Goal: Task Accomplishment & Management: Complete application form

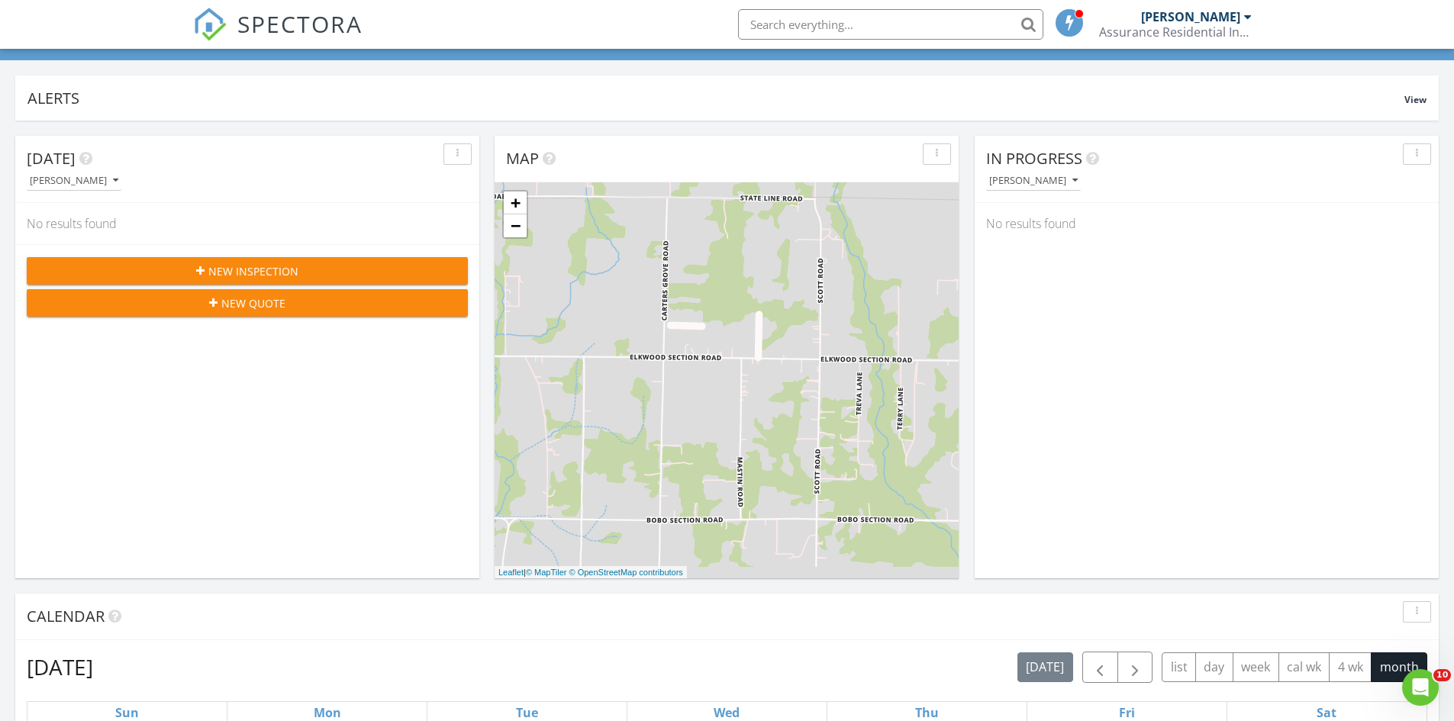
scroll to position [76, 0]
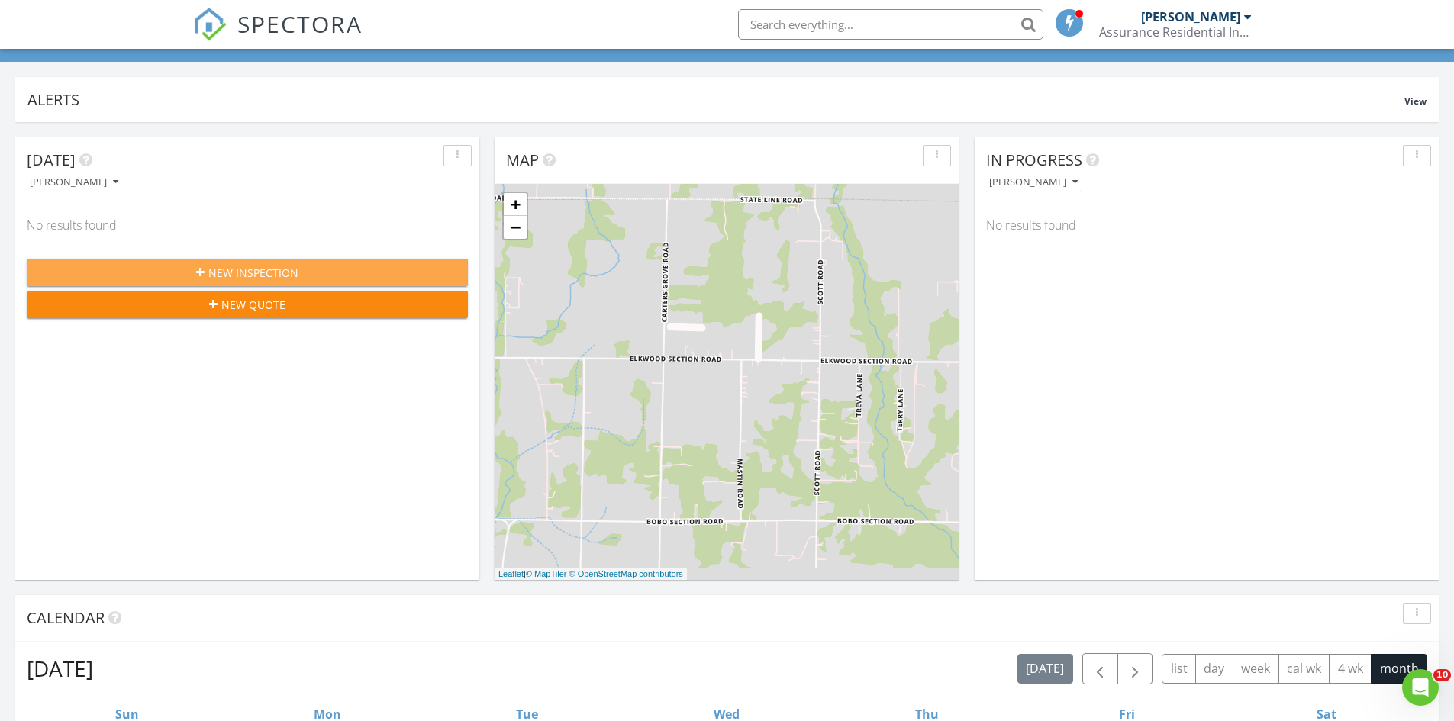
click at [242, 269] on span "New Inspection" at bounding box center [253, 273] width 90 height 16
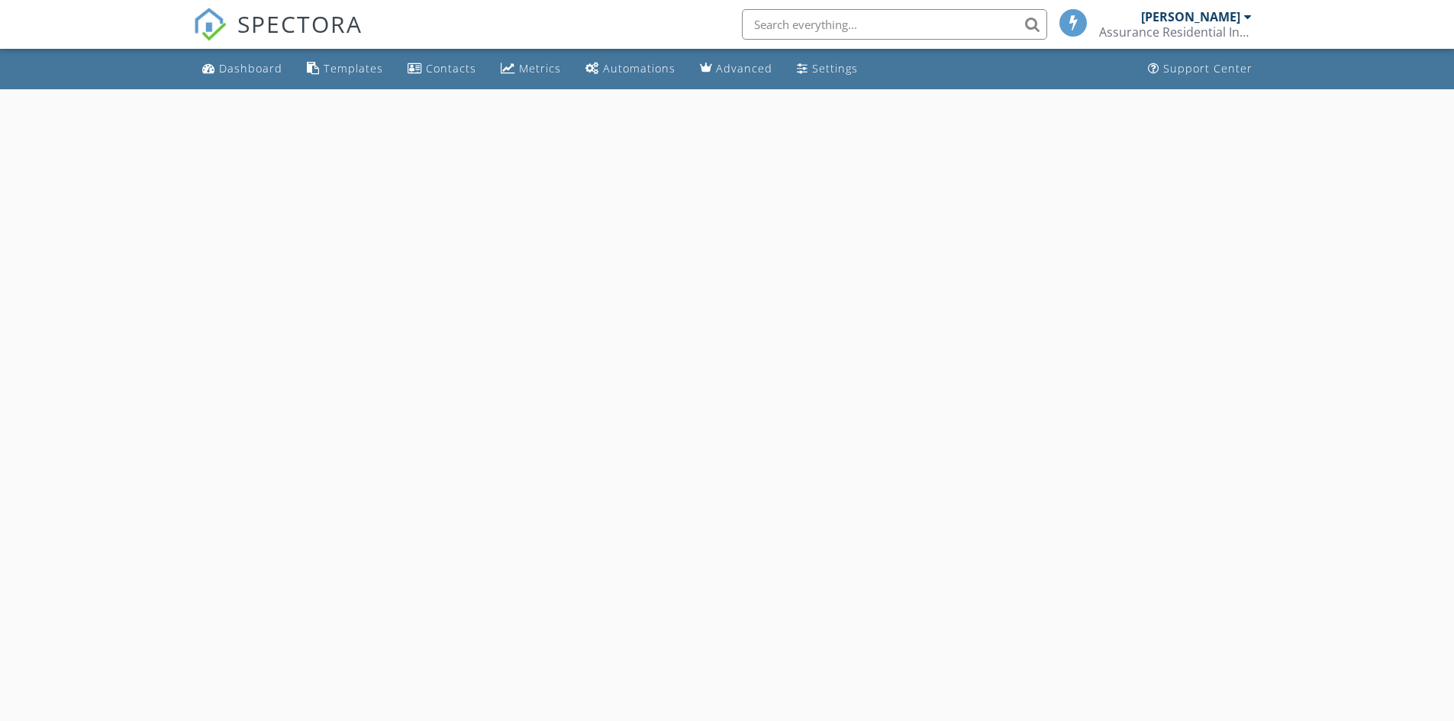
select select "7"
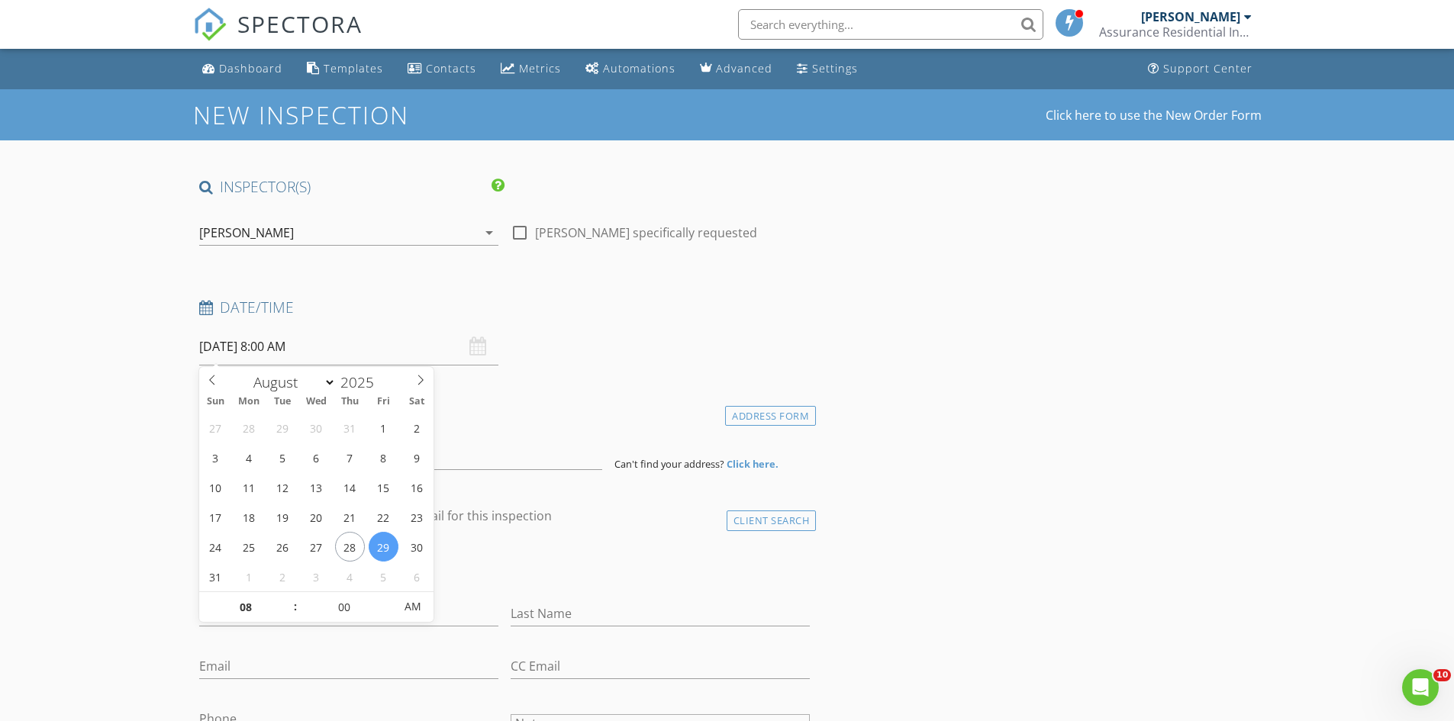
click at [285, 353] on input "08/29/2025 8:00 AM" at bounding box center [348, 346] width 299 height 37
type input "12"
type input "08/29/2025 12:00 PM"
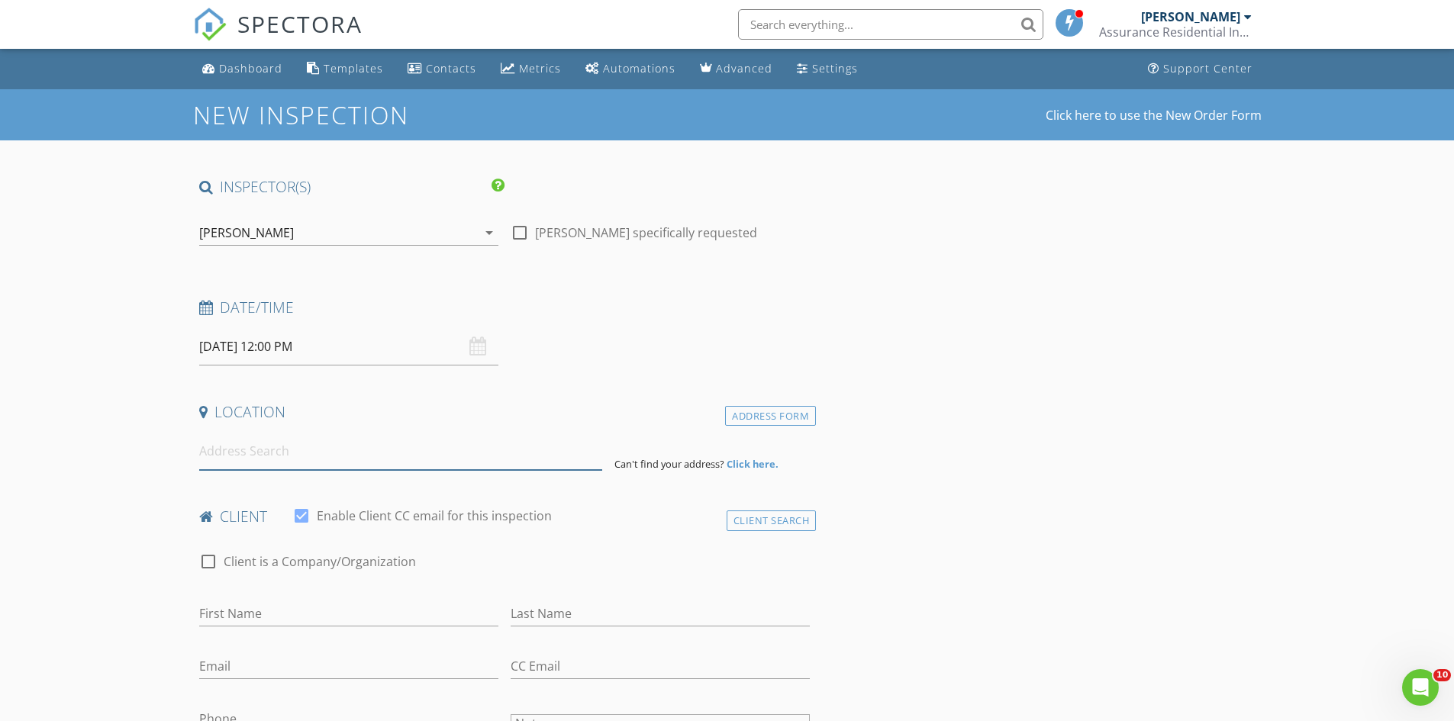
click at [448, 459] on input at bounding box center [400, 451] width 403 height 37
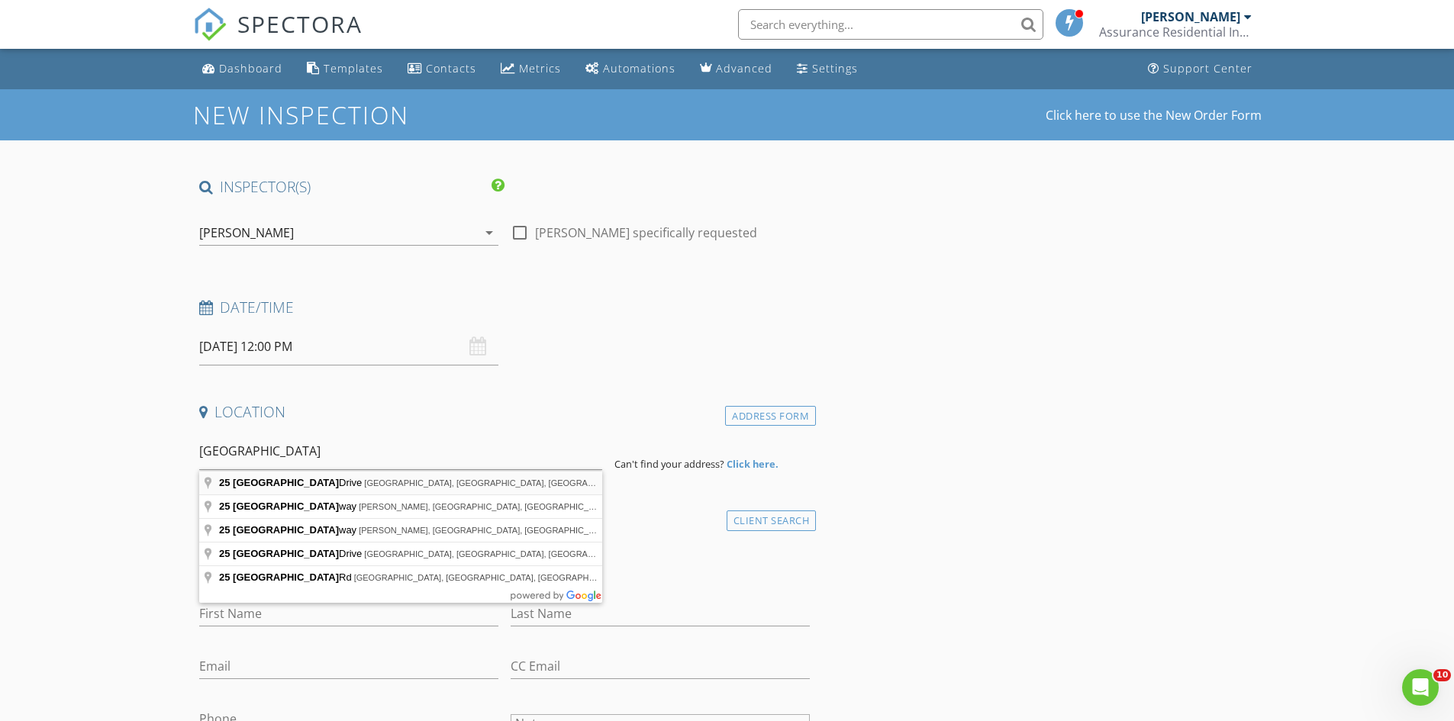
type input "25 Village Park Drive, Fayetteville, TN, USA"
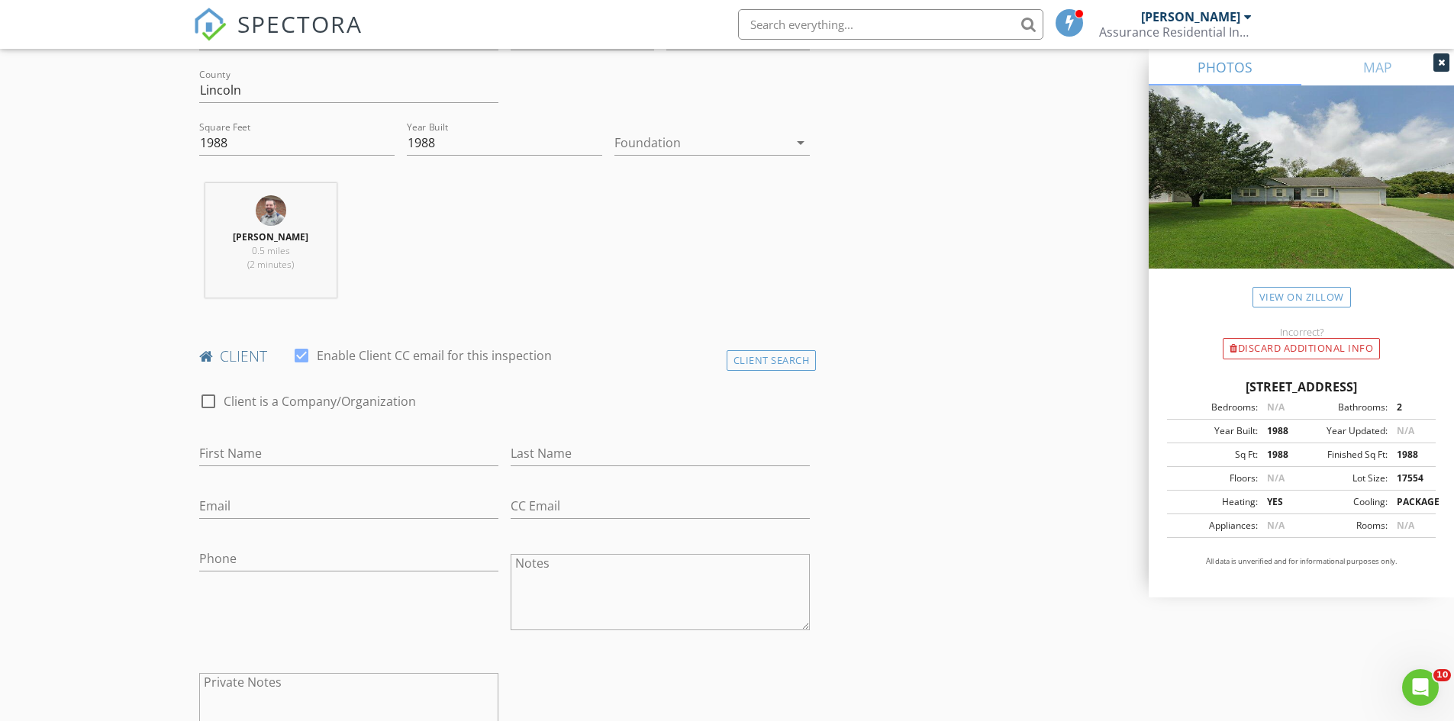
scroll to position [534, 0]
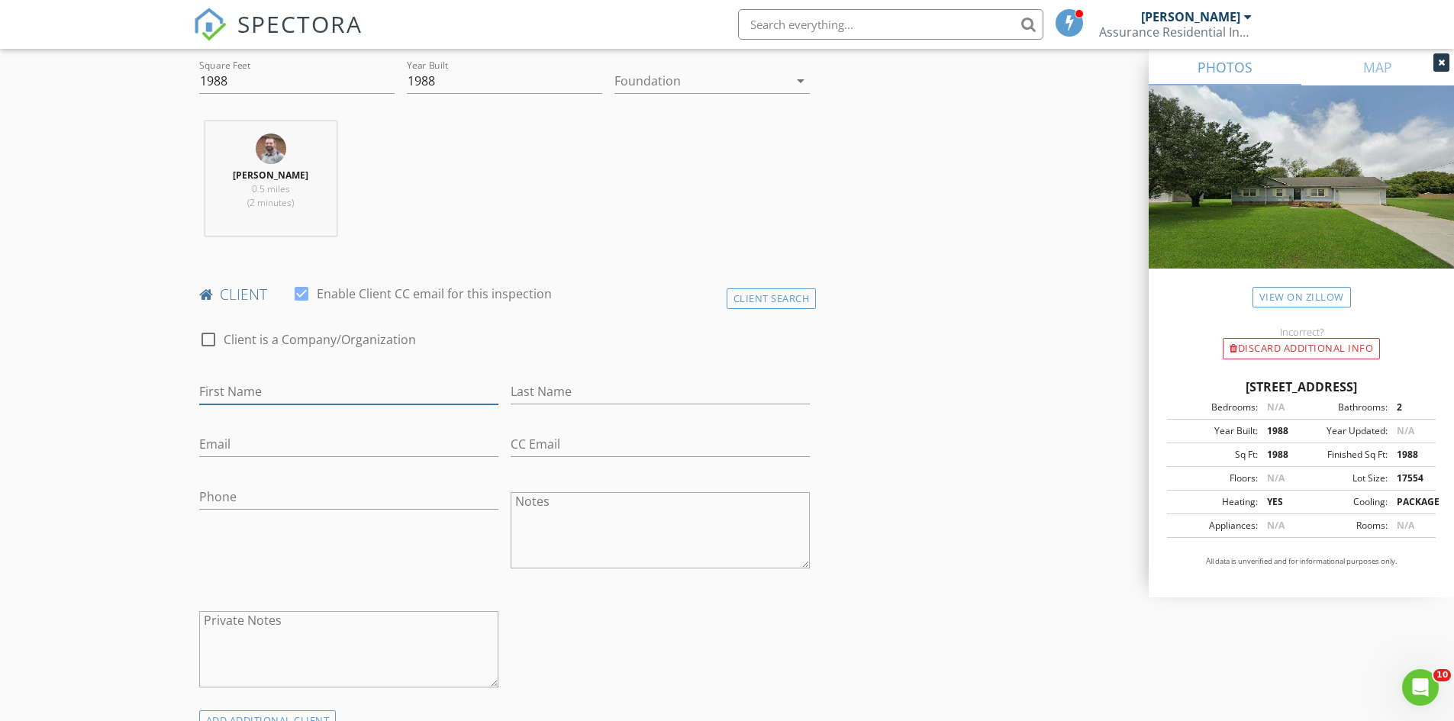
click at [394, 392] on input "First Name" at bounding box center [348, 391] width 299 height 25
type input "Matthew"
type input "B"
type input "Gonzalez"
type input "t"
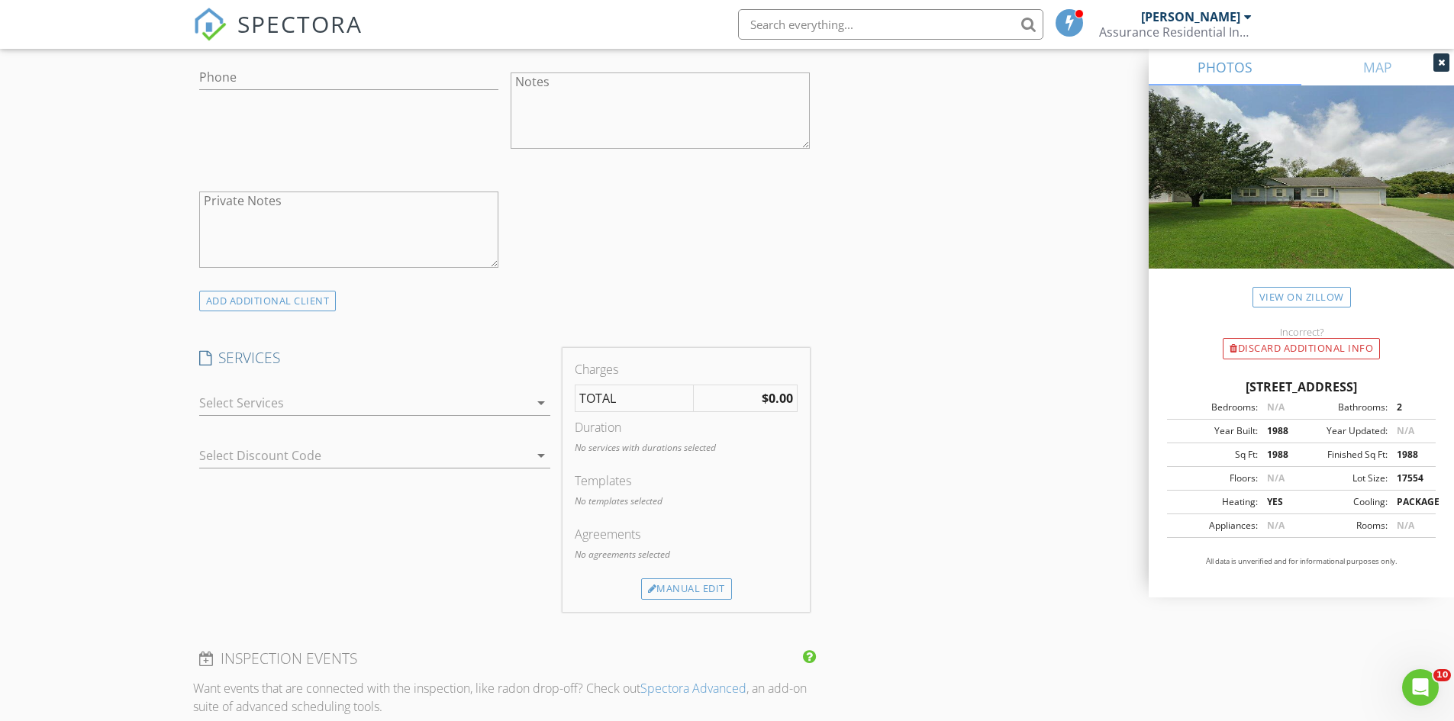
scroll to position [992, 0]
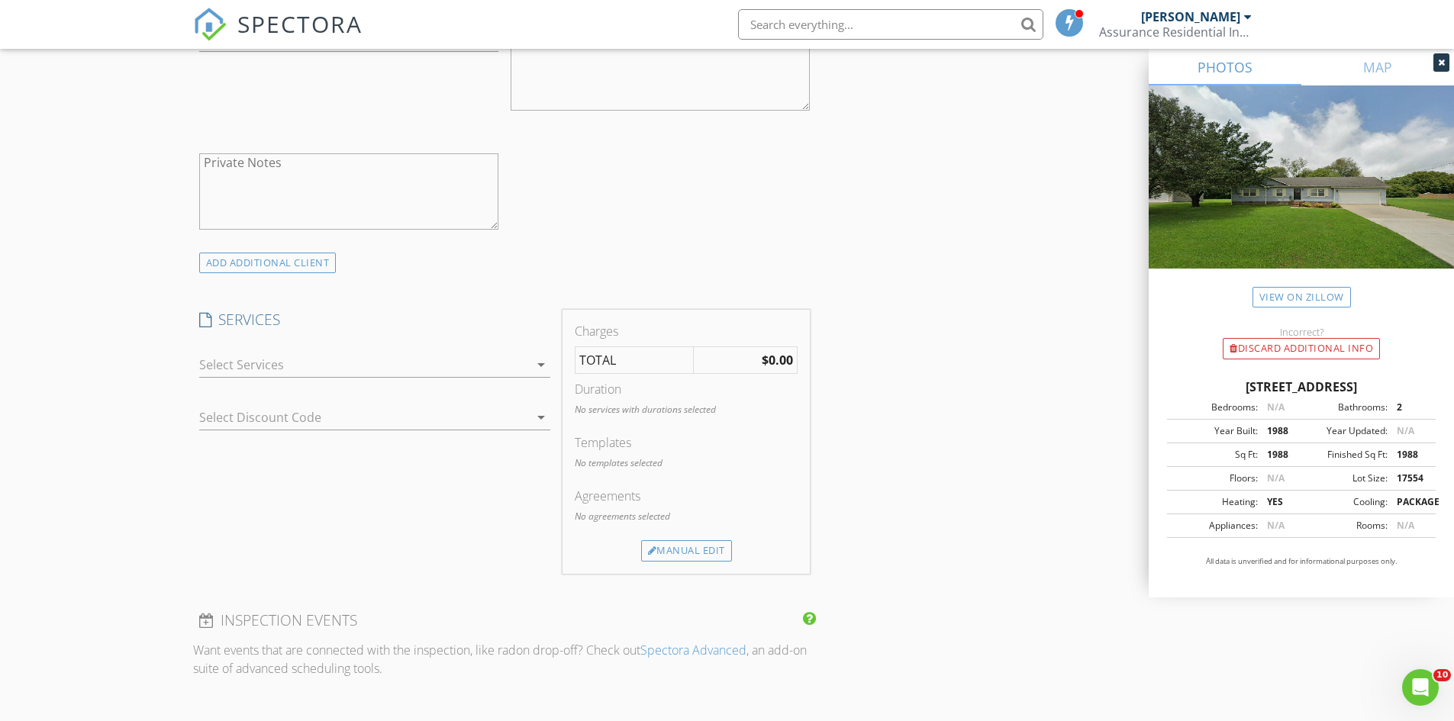
type input "fatcatmatt8877@gmail.com"
click at [477, 372] on div at bounding box center [364, 365] width 330 height 24
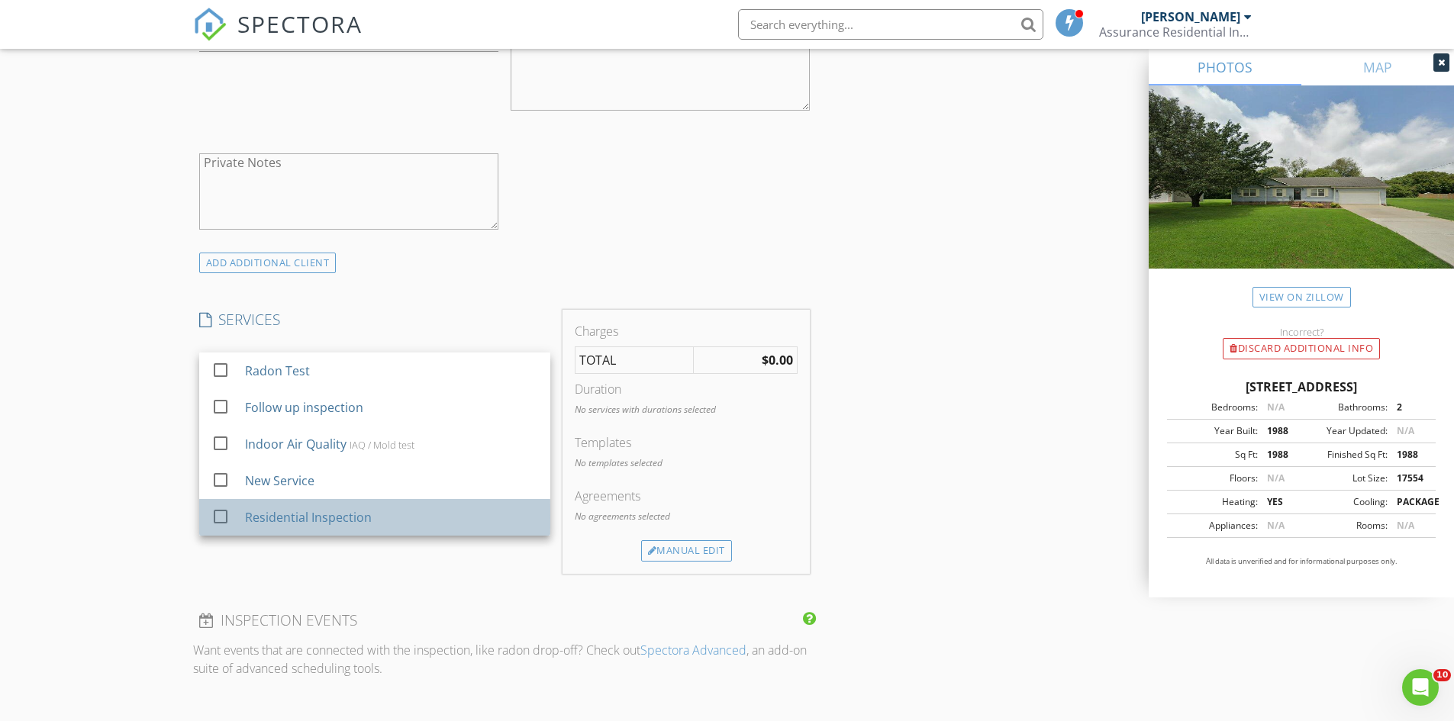
click at [334, 508] on div "Residential Inspection" at bounding box center [390, 517] width 293 height 31
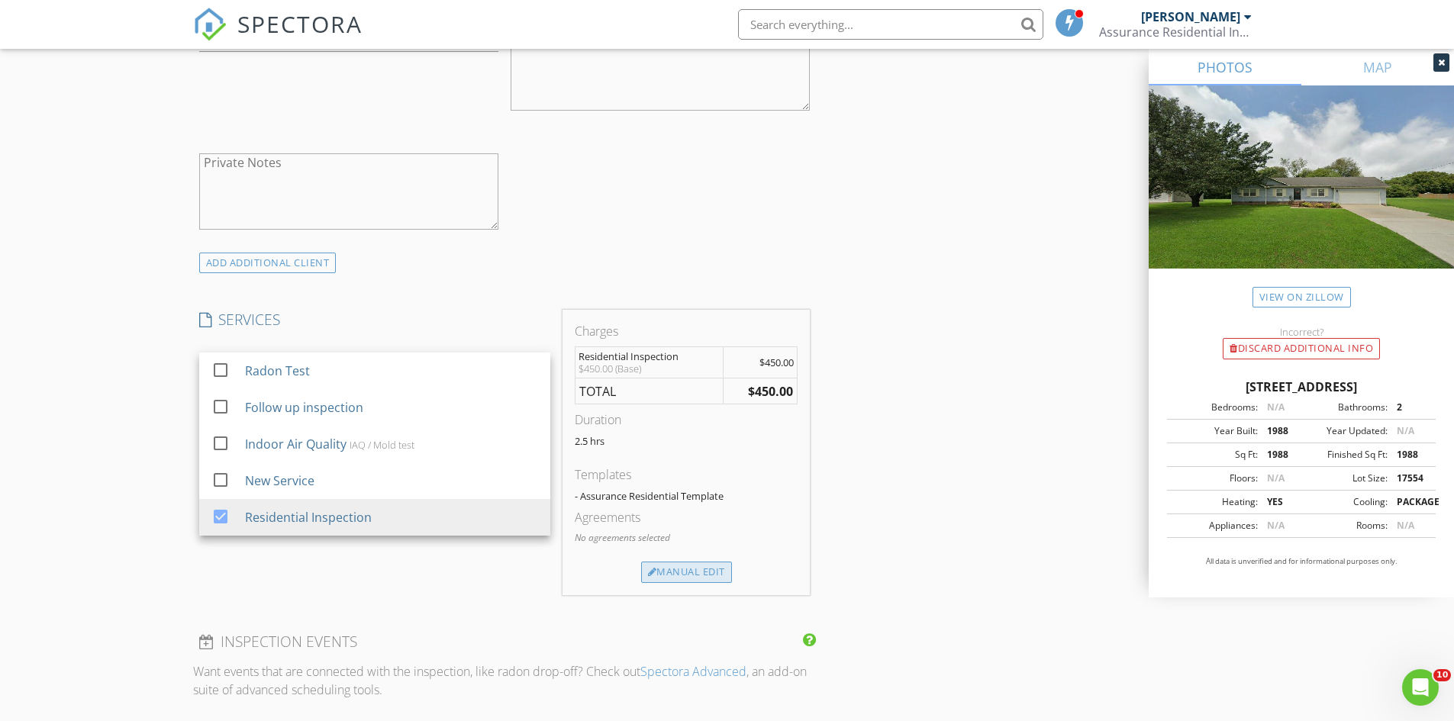
click at [705, 570] on div "Manual Edit" at bounding box center [686, 572] width 91 height 21
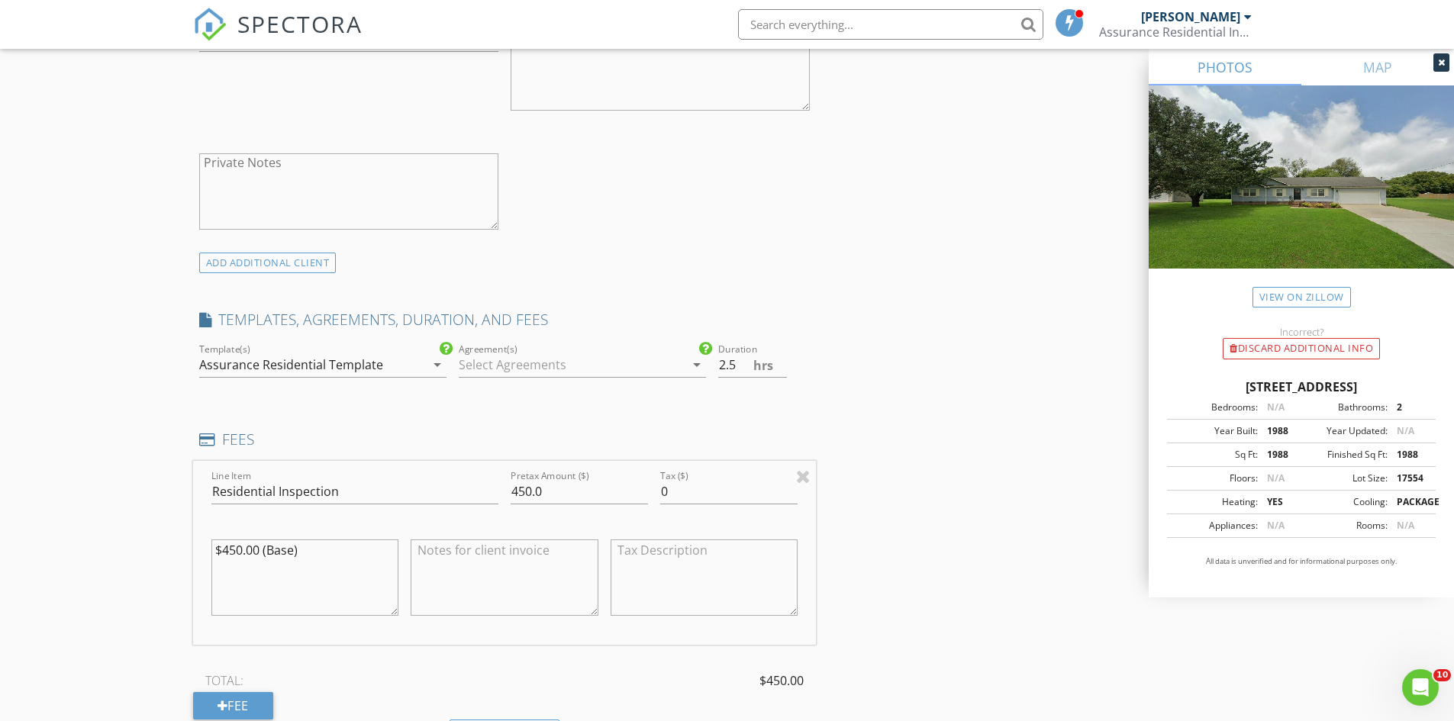
click at [522, 371] on div at bounding box center [572, 365] width 226 height 24
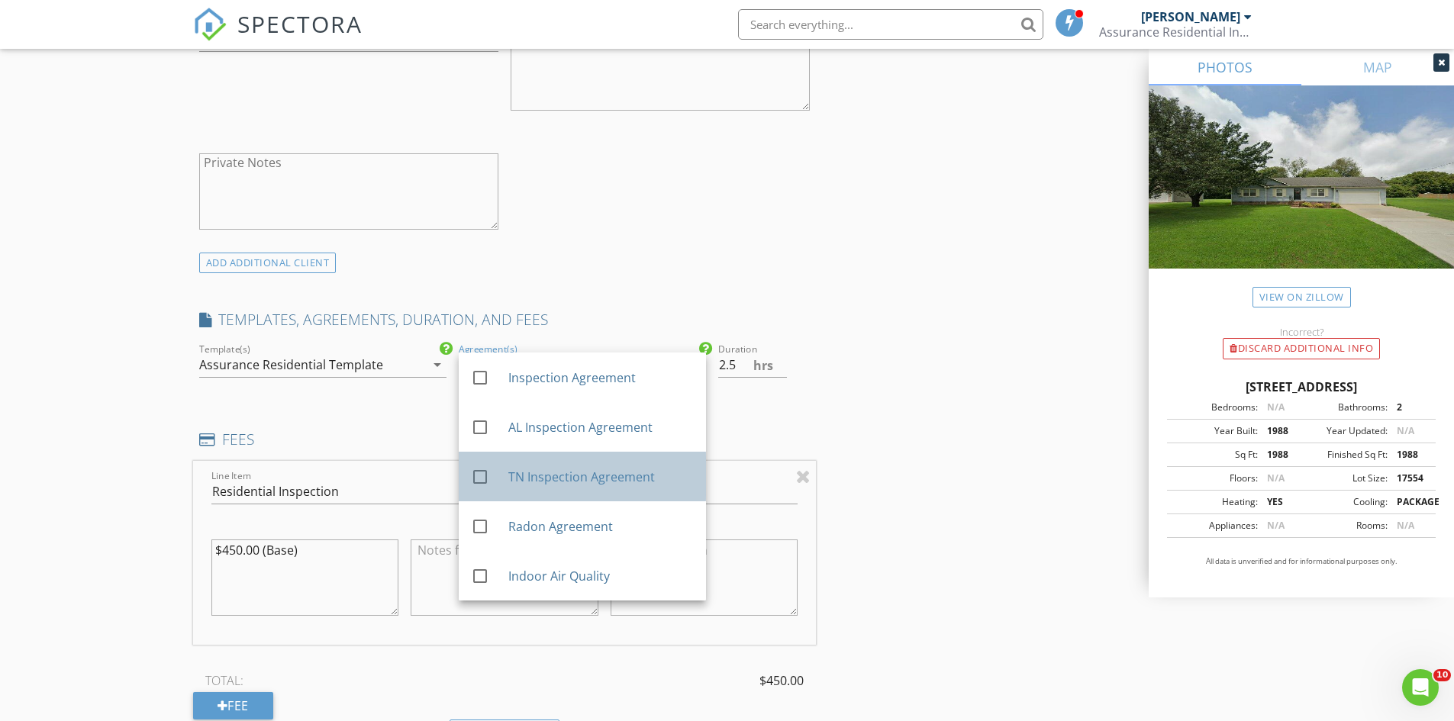
click at [553, 479] on div "TN Inspection Agreement" at bounding box center [600, 477] width 185 height 18
click at [1008, 450] on div "INSPECTOR(S) check_box Chad Maddox PRIMARY Chad Maddox arrow_drop_down check_bo…" at bounding box center [727, 519] width 1069 height 2669
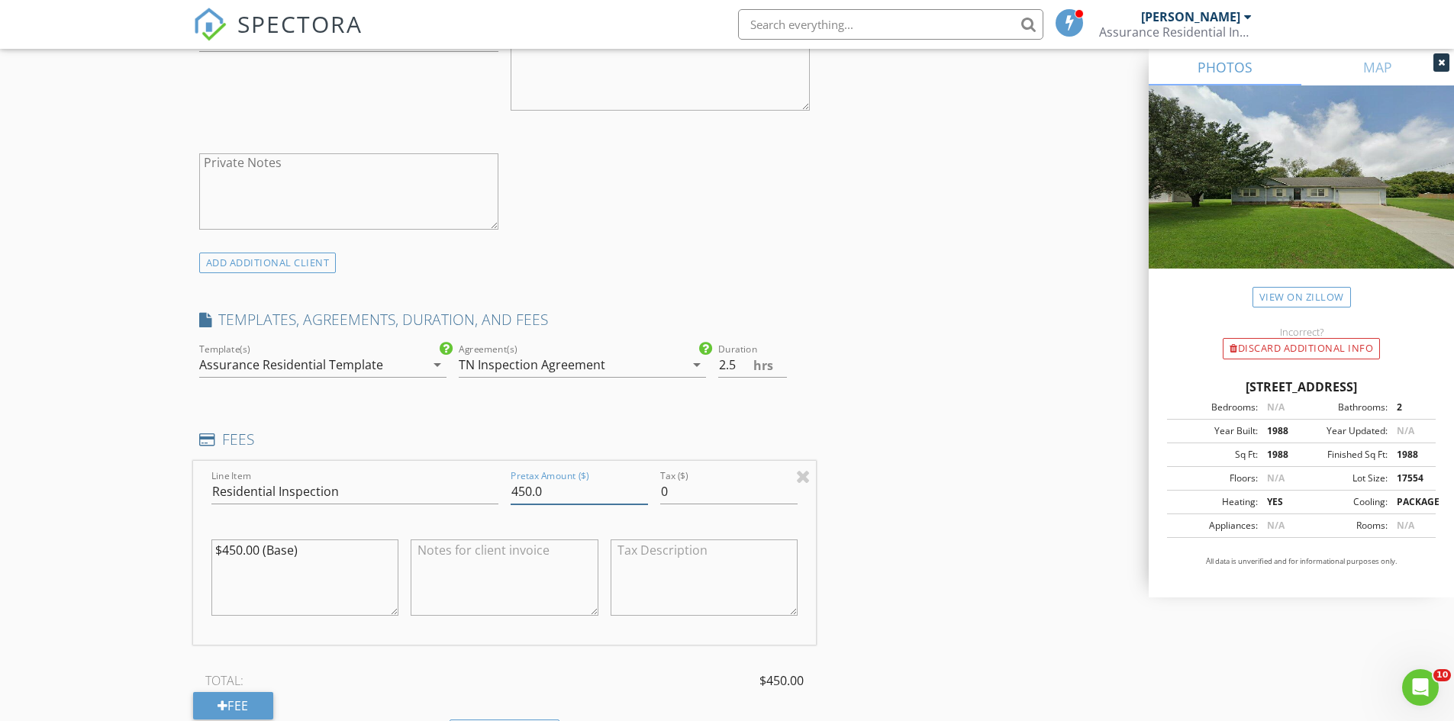
drag, startPoint x: 555, startPoint y: 495, endPoint x: 323, endPoint y: 554, distance: 239.6
click at [323, 554] on div "Line Item Residential Inspection Pretax Amount ($) 450.0 Tax ($) 0 $450.00 (Bas…" at bounding box center [505, 553] width 624 height 184
type input "425.00"
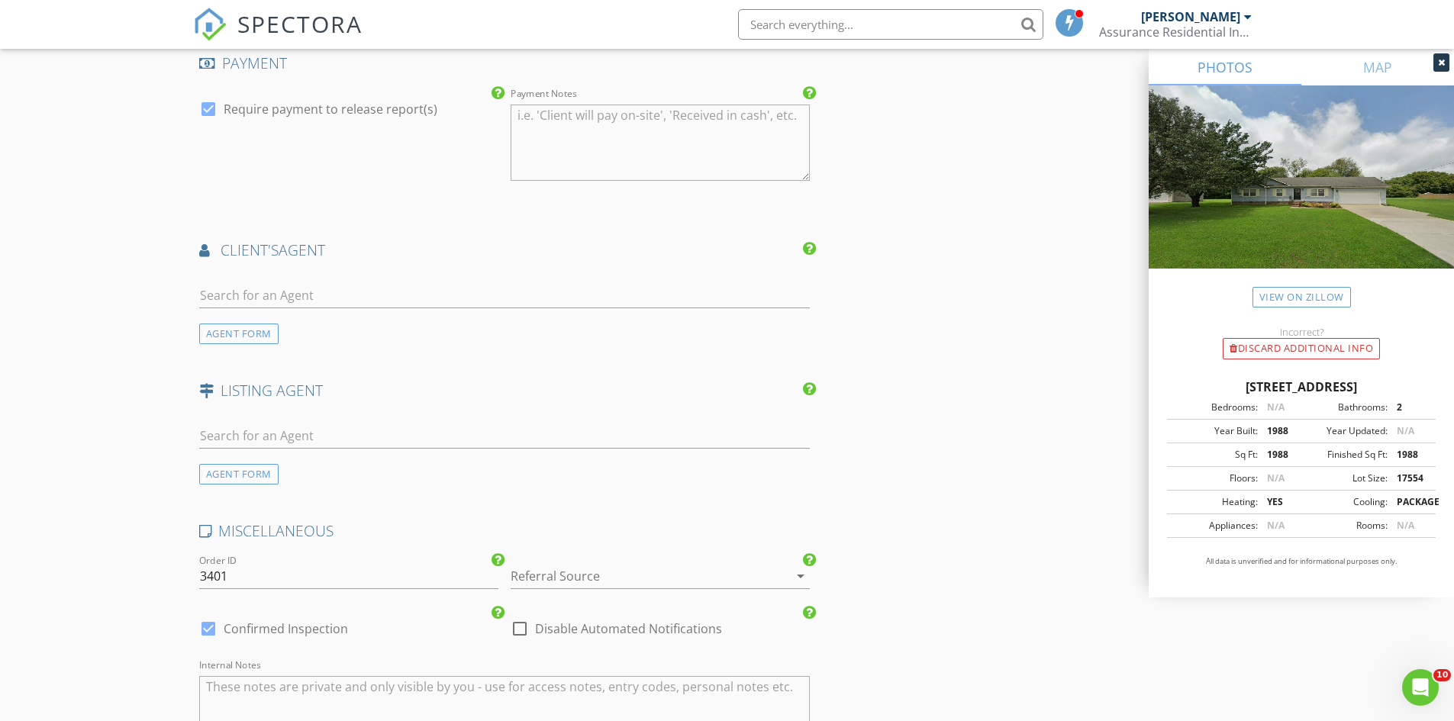
scroll to position [2137, 0]
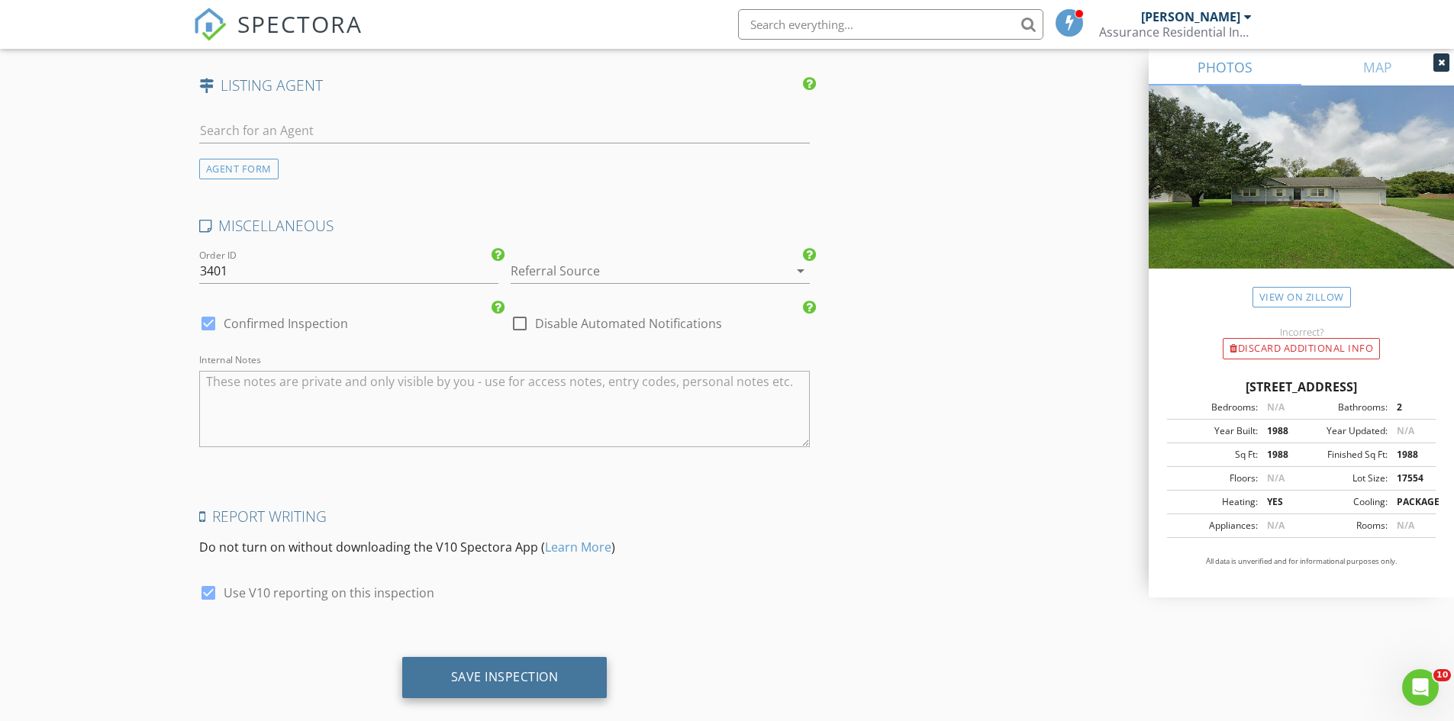
click at [488, 669] on div "Save Inspection" at bounding box center [505, 676] width 108 height 15
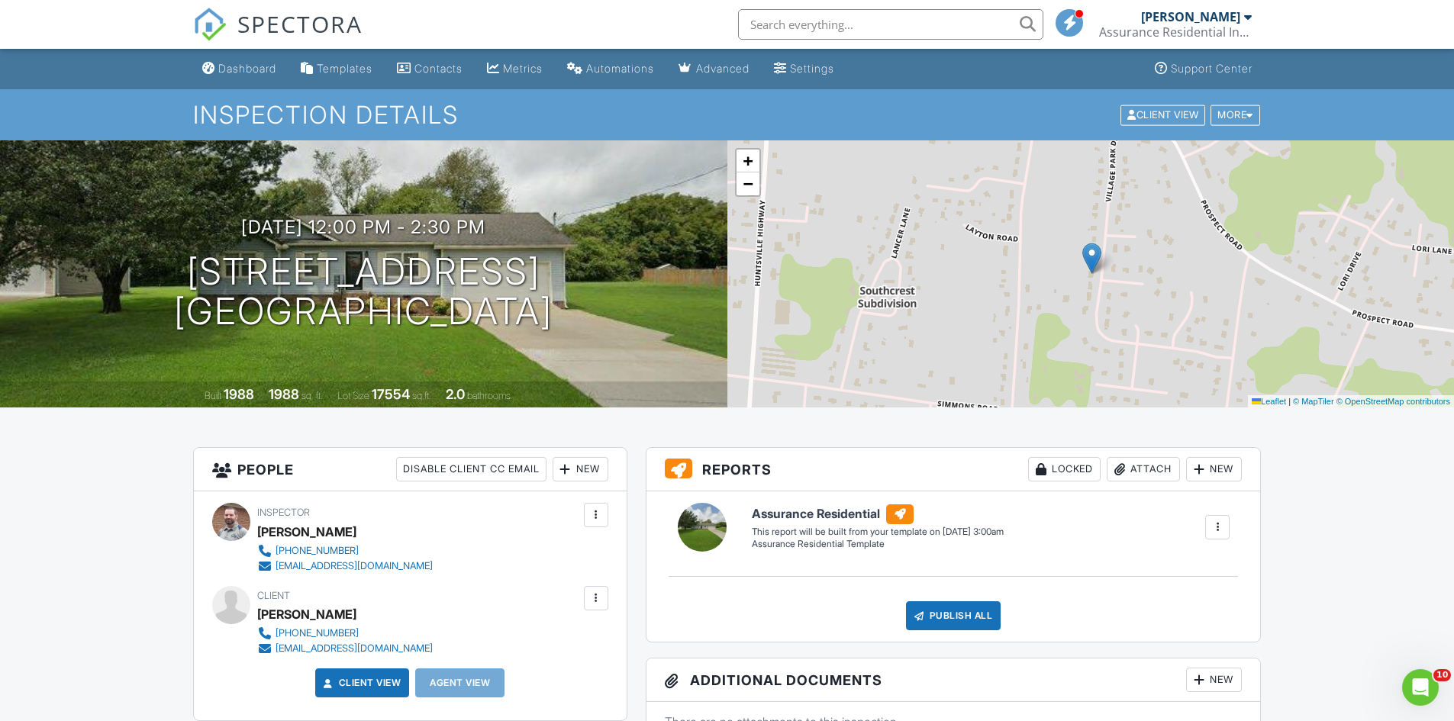
click at [287, 22] on span "SPECTORA" at bounding box center [299, 24] width 125 height 32
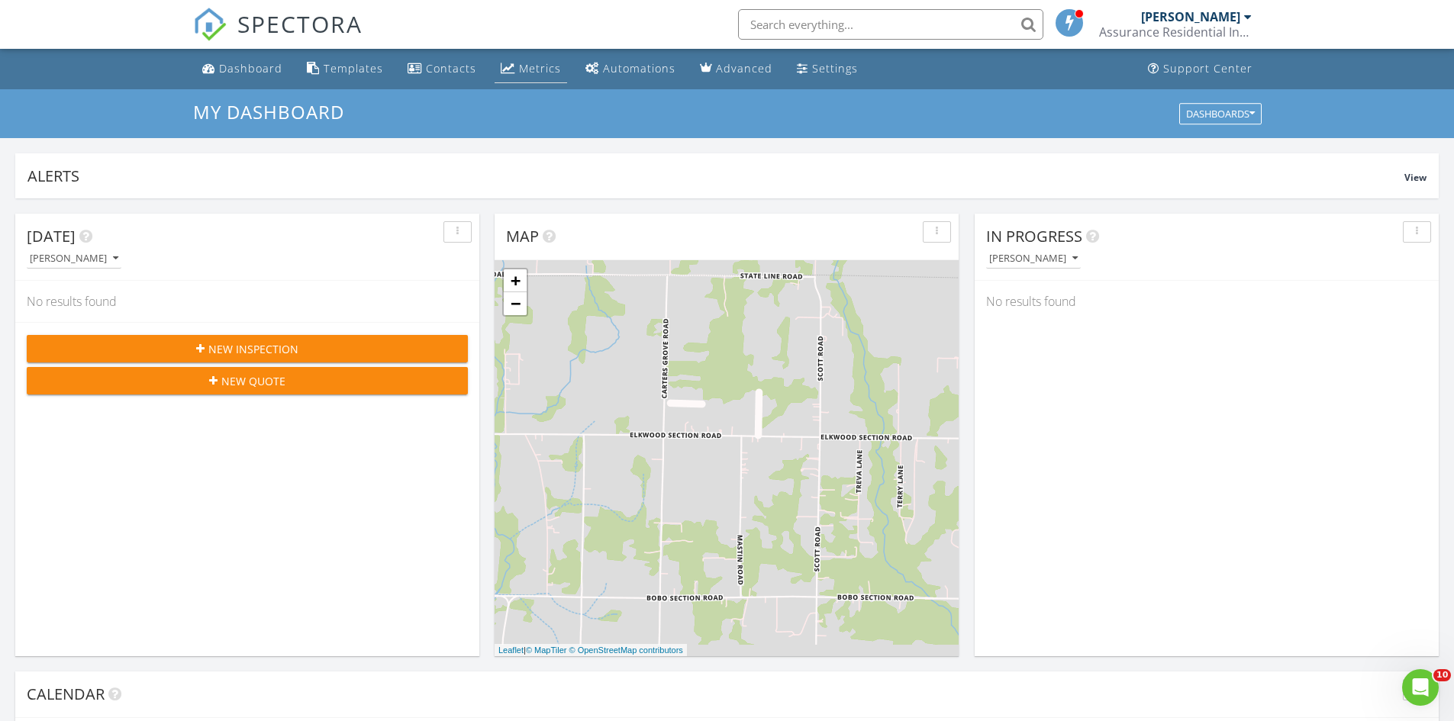
click at [530, 63] on div "Metrics" at bounding box center [540, 68] width 42 height 15
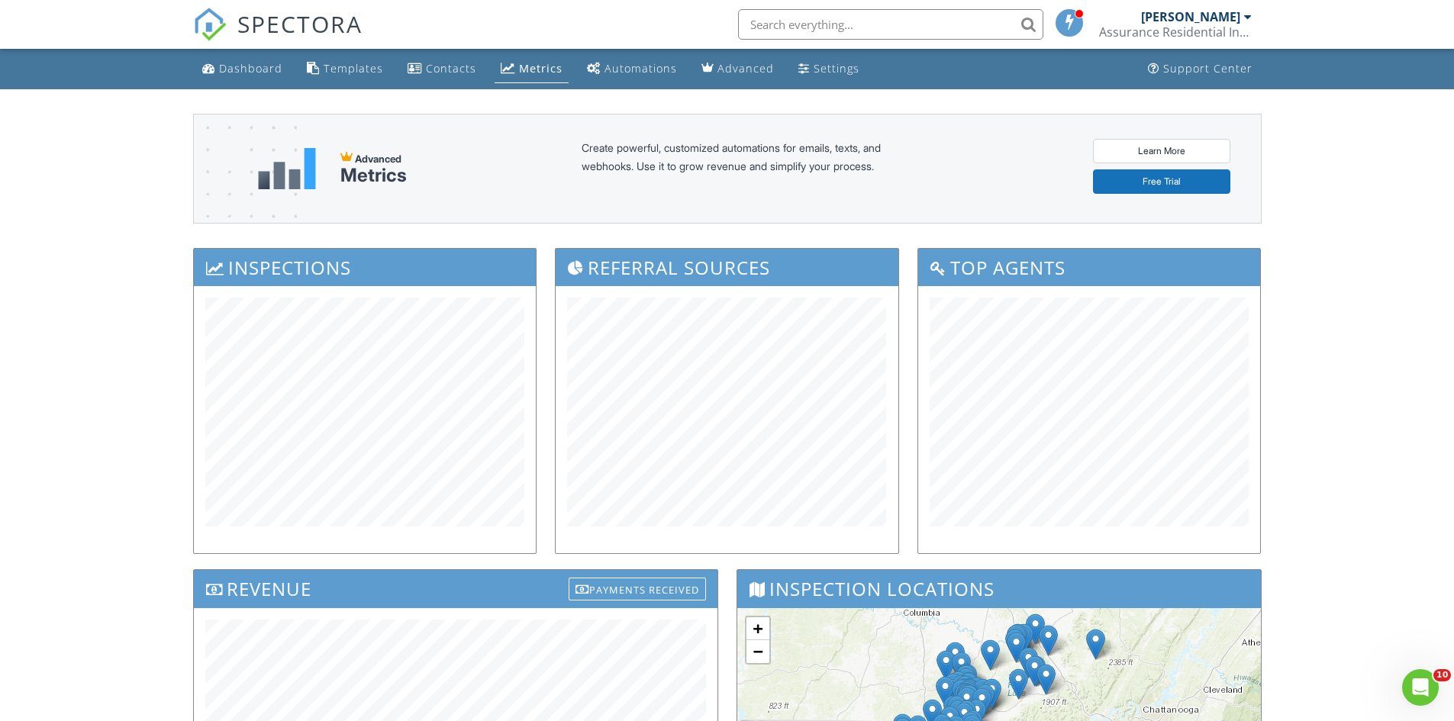
click at [282, 18] on span "SPECTORA" at bounding box center [299, 24] width 125 height 32
